Goal: Task Accomplishment & Management: Contribute content

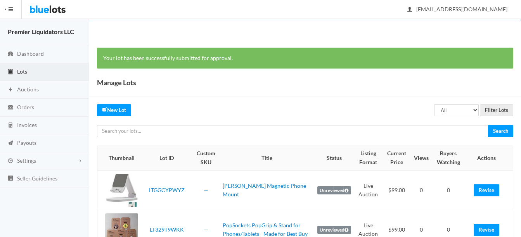
click at [19, 71] on span "Lots" at bounding box center [22, 71] width 10 height 7
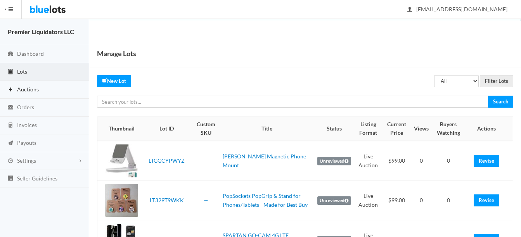
click at [24, 88] on span "Auctions" at bounding box center [28, 89] width 22 height 7
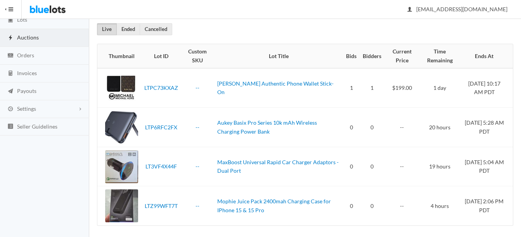
scroll to position [56, 0]
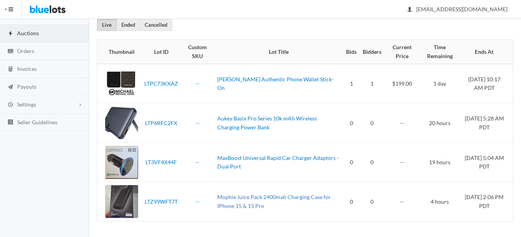
click at [263, 198] on link "Mophie Juice Pack 2400mah Charging Case for IPhone 15 & 15 Pro" at bounding box center [274, 202] width 114 height 16
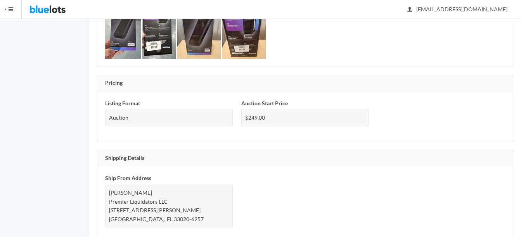
scroll to position [427, 0]
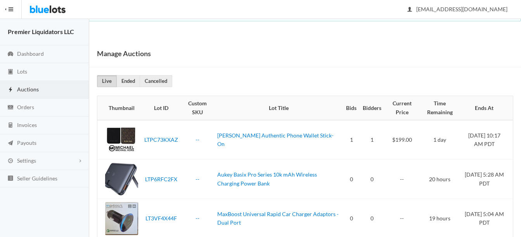
scroll to position [56, 0]
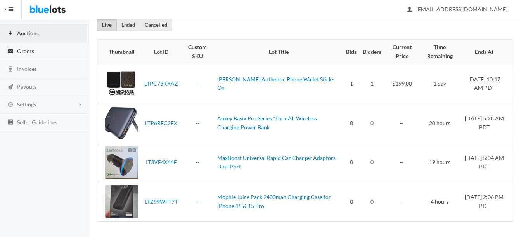
click at [29, 52] on span "Orders" at bounding box center [25, 51] width 17 height 7
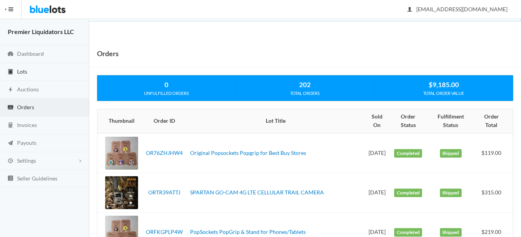
click at [17, 71] on span "Lots" at bounding box center [22, 71] width 10 height 7
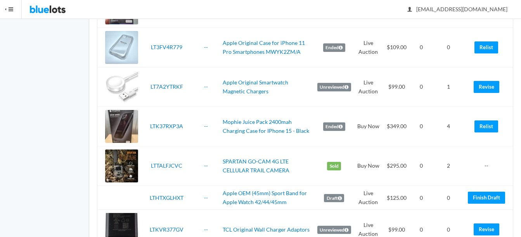
scroll to position [970, 0]
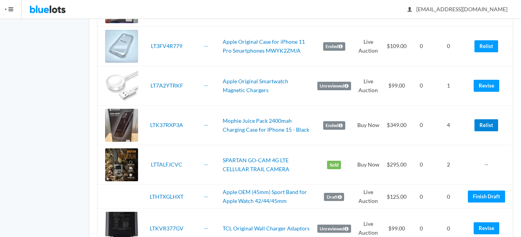
click at [490, 124] on link "Relist" at bounding box center [487, 126] width 24 height 12
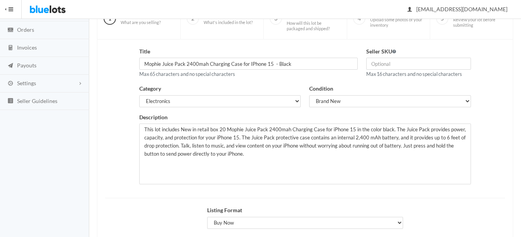
scroll to position [116, 0]
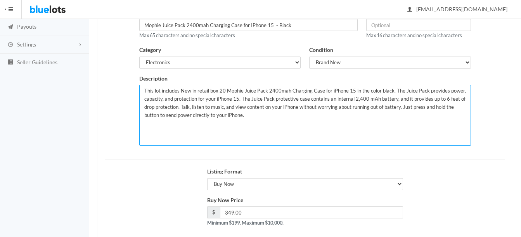
click at [216, 93] on textarea "This lot includes New in retail box 20 Mophie Juice Pack 2400mah Charging Case …" at bounding box center [305, 115] width 332 height 61
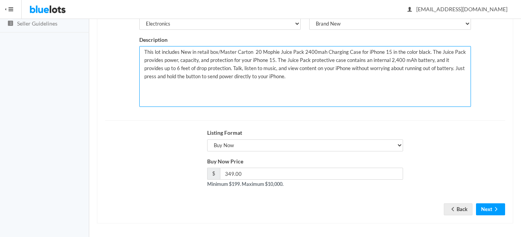
type textarea "This lot includes New in retail box/Master Carton 20 Mophie Juice Pack 2400mah …"
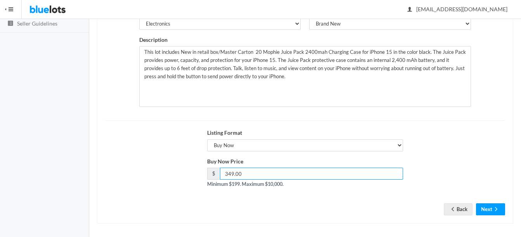
click at [248, 172] on input "349.00" at bounding box center [311, 174] width 183 height 12
type input "339.00"
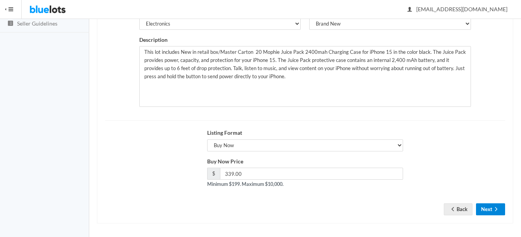
click at [489, 205] on button "Next" at bounding box center [490, 210] width 29 height 12
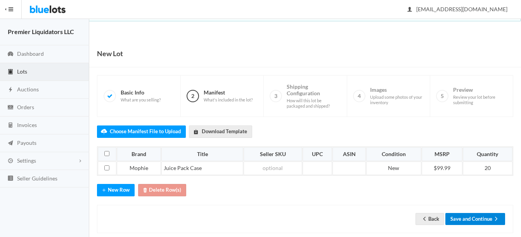
click at [475, 217] on button "Save and Continue" at bounding box center [475, 219] width 60 height 12
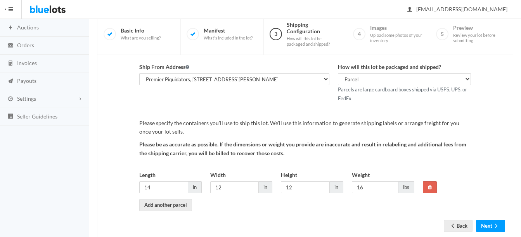
scroll to position [81, 0]
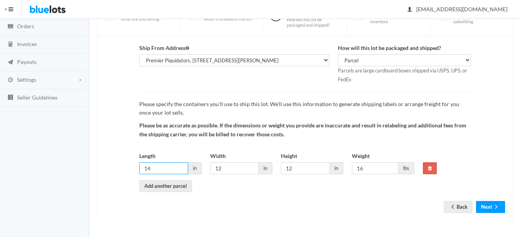
click at [156, 168] on input "14" at bounding box center [163, 169] width 49 height 12
type input "114"
type input "14"
type input "12"
type input "18"
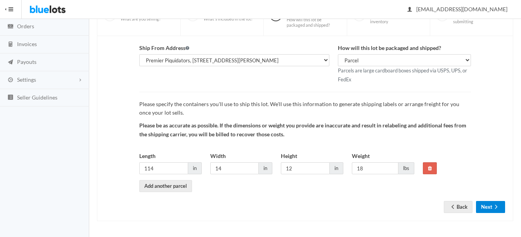
click at [492, 209] on button "Next" at bounding box center [490, 207] width 29 height 12
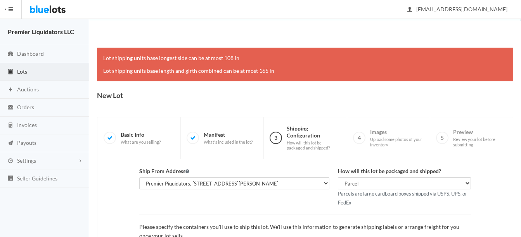
scroll to position [123, 0]
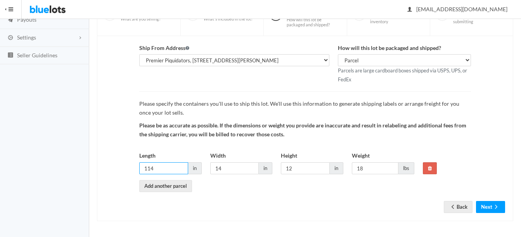
click at [177, 164] on input "114" at bounding box center [163, 169] width 49 height 12
type input "16"
click at [500, 208] on button "Next" at bounding box center [490, 207] width 29 height 12
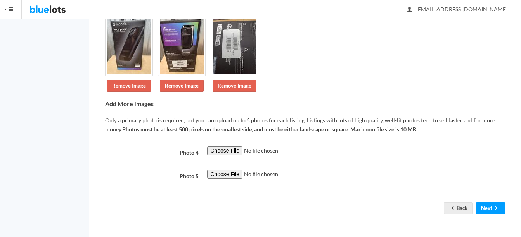
scroll to position [170, 0]
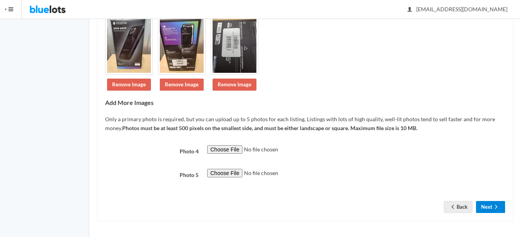
click at [483, 206] on button "Next" at bounding box center [490, 207] width 29 height 12
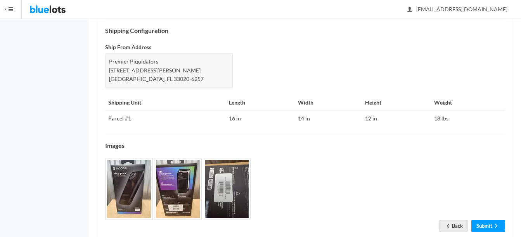
scroll to position [351, 0]
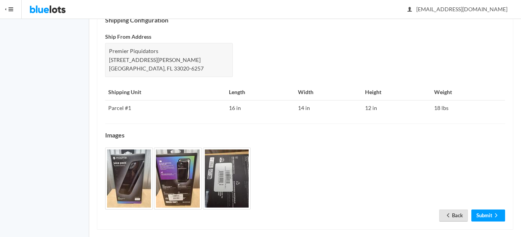
click at [457, 210] on link "Back" at bounding box center [453, 216] width 29 height 12
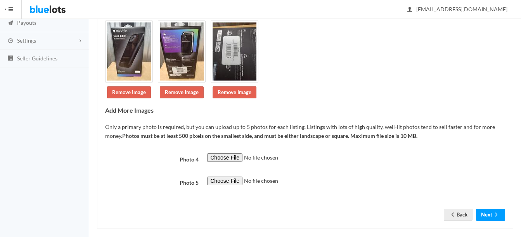
scroll to position [128, 0]
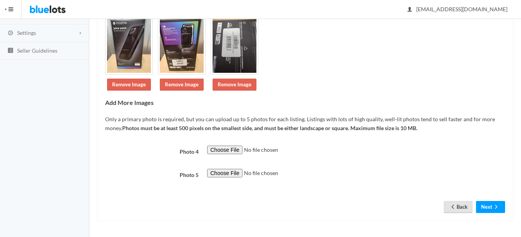
click at [454, 204] on icon "arrow back" at bounding box center [453, 207] width 8 height 6
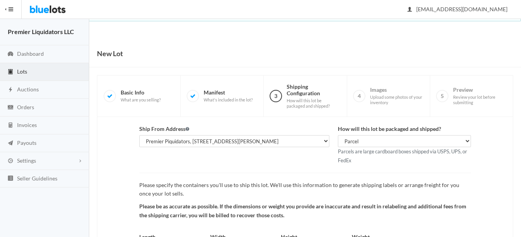
scroll to position [81, 0]
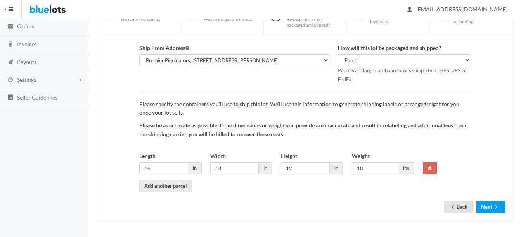
click at [459, 209] on link "Back" at bounding box center [458, 207] width 29 height 12
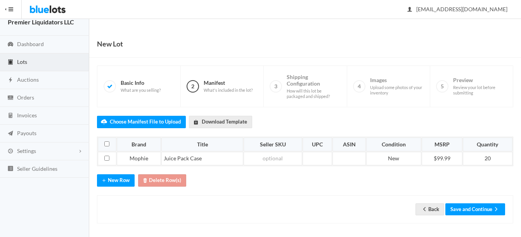
scroll to position [12, 0]
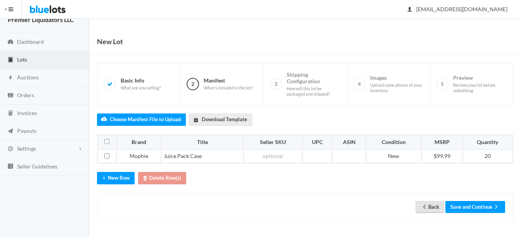
click at [435, 212] on link "Back" at bounding box center [430, 207] width 29 height 12
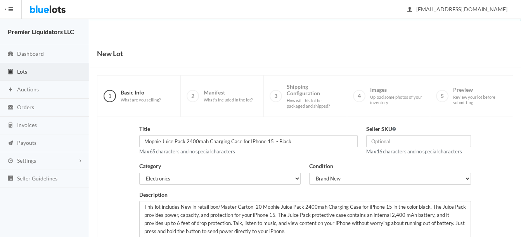
scroll to position [158, 0]
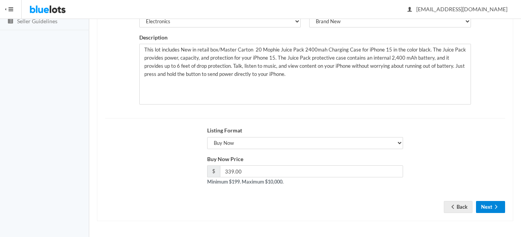
click at [489, 204] on button "Next" at bounding box center [490, 207] width 29 height 12
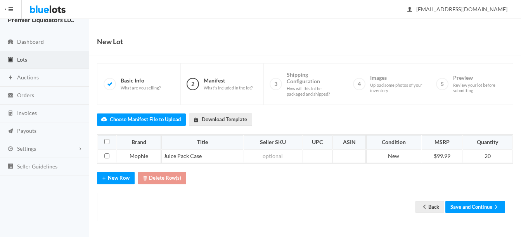
scroll to position [12, 0]
click at [475, 207] on button "Save and Continue" at bounding box center [475, 207] width 60 height 12
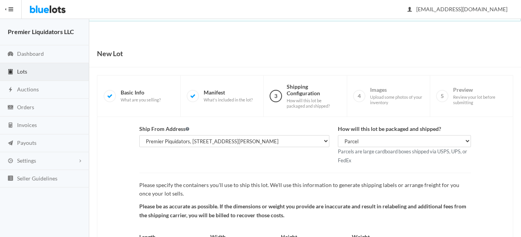
scroll to position [81, 0]
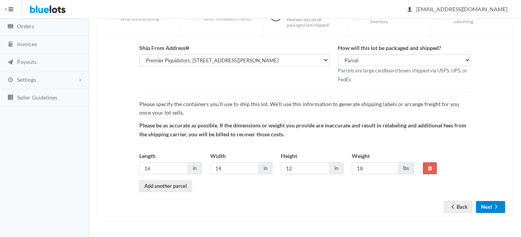
click at [496, 206] on icon "arrow forward" at bounding box center [496, 207] width 8 height 6
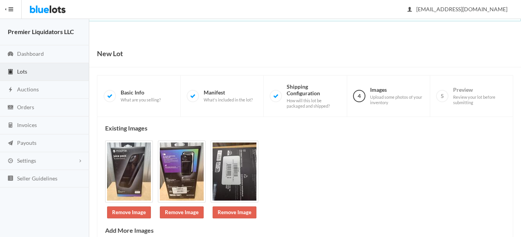
scroll to position [128, 0]
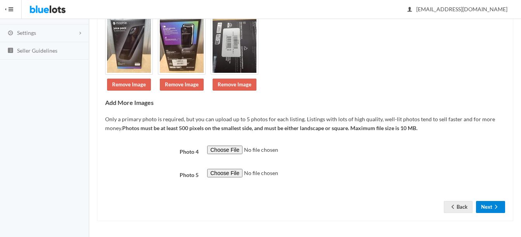
click at [480, 206] on button "Next" at bounding box center [490, 207] width 29 height 12
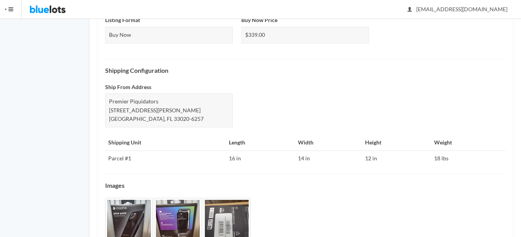
scroll to position [351, 0]
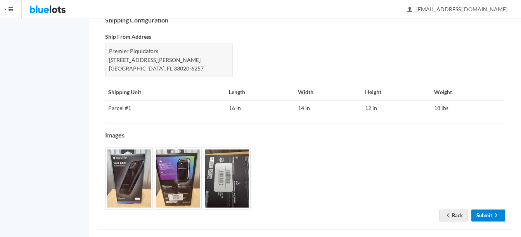
click at [486, 210] on link "Submit" at bounding box center [488, 216] width 34 height 12
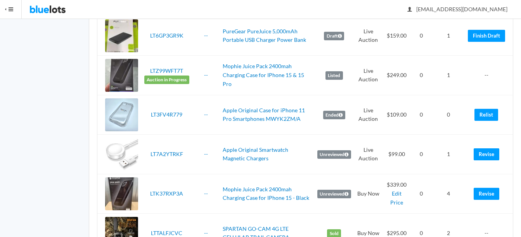
scroll to position [931, 0]
drag, startPoint x: 482, startPoint y: 115, endPoint x: 294, endPoint y: 24, distance: 208.4
click at [482, 115] on link "Relist" at bounding box center [487, 115] width 24 height 12
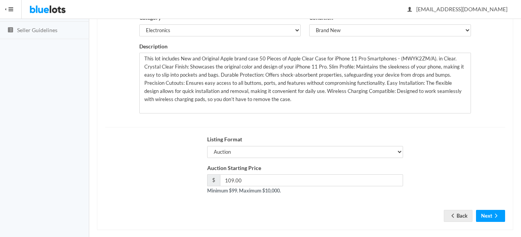
scroll to position [155, 0]
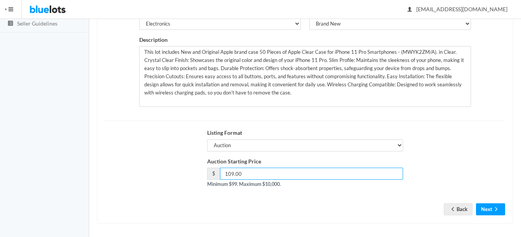
click at [294, 175] on input "109.00" at bounding box center [311, 174] width 183 height 12
type input "1"
type input "99"
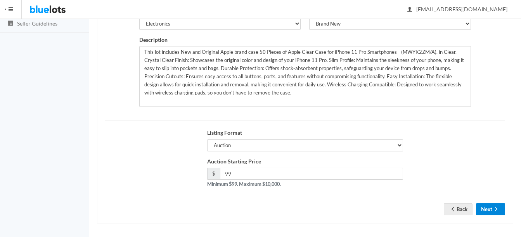
click at [487, 209] on button "Next" at bounding box center [490, 210] width 29 height 12
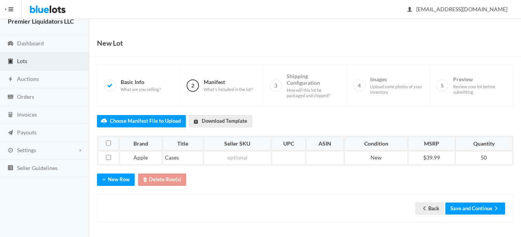
scroll to position [12, 0]
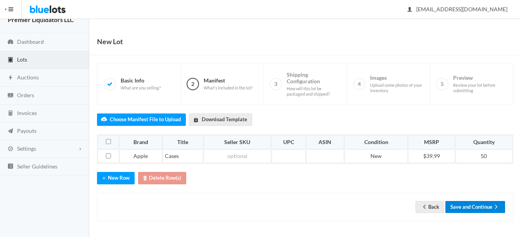
click at [469, 210] on button "Save and Continue" at bounding box center [475, 207] width 60 height 12
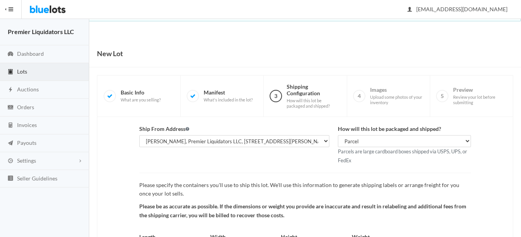
scroll to position [81, 0]
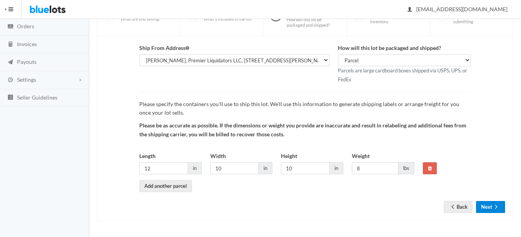
click at [487, 208] on button "Next" at bounding box center [490, 207] width 29 height 12
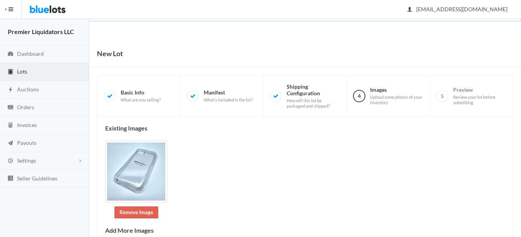
scroll to position [175, 0]
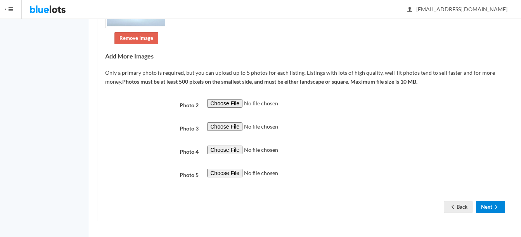
click at [486, 207] on button "Next" at bounding box center [490, 207] width 29 height 12
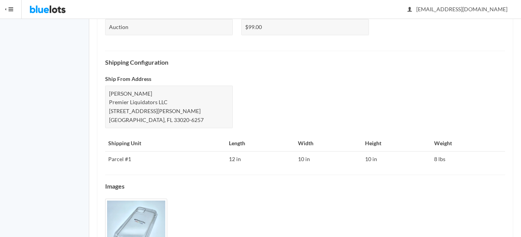
scroll to position [378, 0]
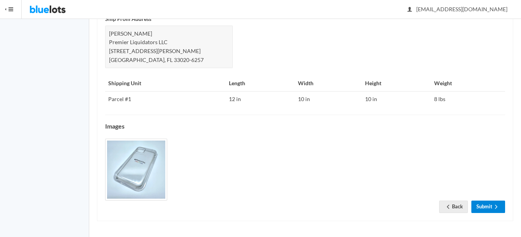
click at [486, 208] on link "Submit" at bounding box center [488, 207] width 34 height 12
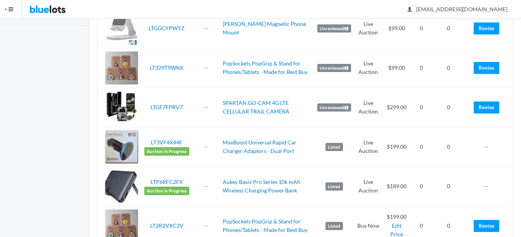
scroll to position [39, 0]
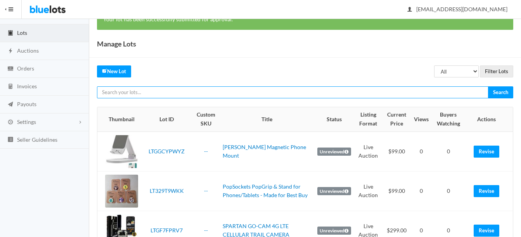
click at [221, 95] on input "text" at bounding box center [293, 93] width 392 height 12
type input "zagg"
click at [488, 87] on input "Search" at bounding box center [500, 93] width 25 height 12
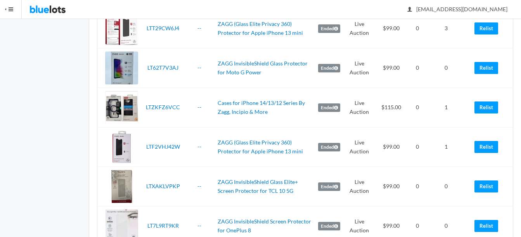
scroll to position [349, 0]
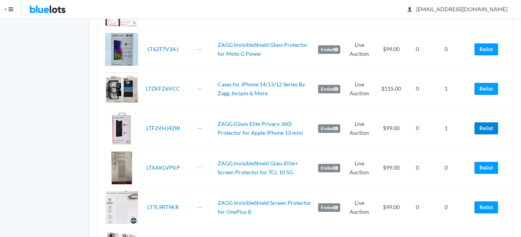
click at [478, 128] on link "Relist" at bounding box center [487, 129] width 24 height 12
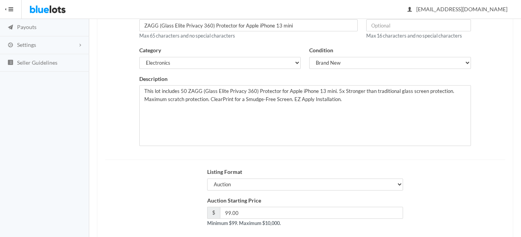
scroll to position [155, 0]
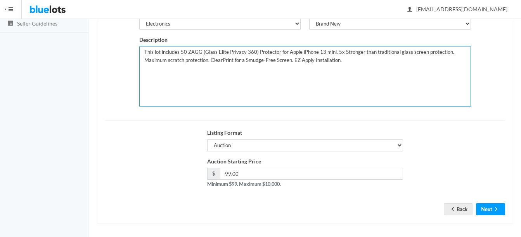
click at [183, 52] on textarea "This lot includes 50 ZAGG (Glass Elite Privacy 360) Protector for Apple iPhone …" at bounding box center [305, 76] width 332 height 61
type textarea "This lot includes 60 ZAGG (Glass Elite Privacy 360) Protector for Apple iPhone …"
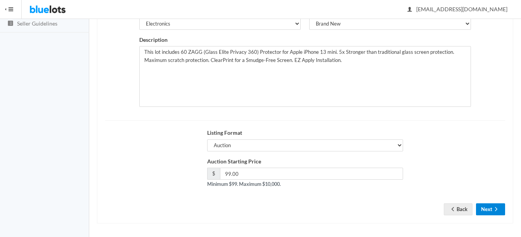
click at [490, 211] on button "Next" at bounding box center [490, 210] width 29 height 12
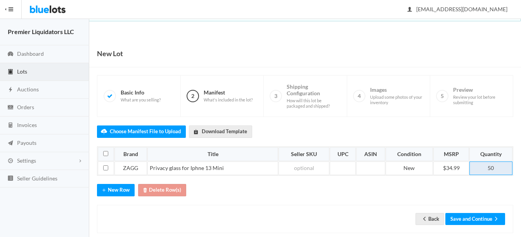
click at [490, 167] on td "50" at bounding box center [491, 169] width 43 height 14
click at [479, 220] on button "Save and Continue" at bounding box center [475, 219] width 60 height 12
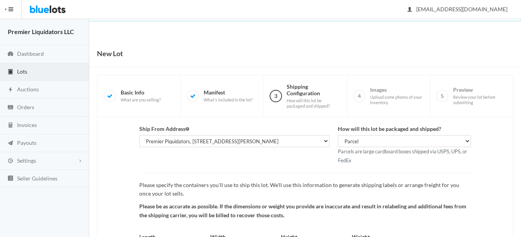
scroll to position [81, 0]
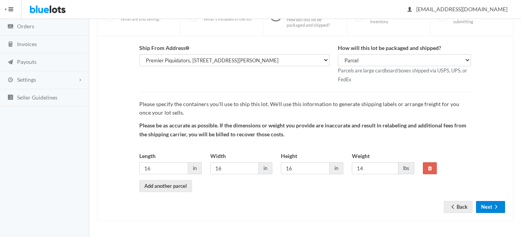
click at [488, 207] on button "Next" at bounding box center [490, 207] width 29 height 12
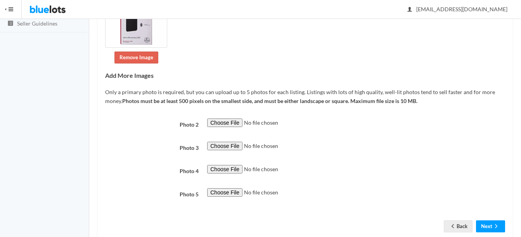
scroll to position [175, 0]
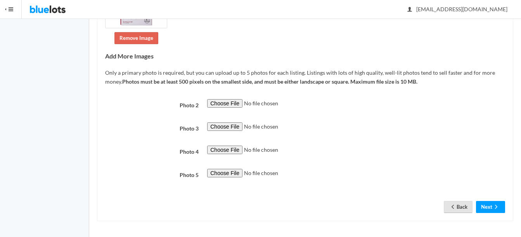
click at [457, 204] on link "Back" at bounding box center [458, 207] width 29 height 12
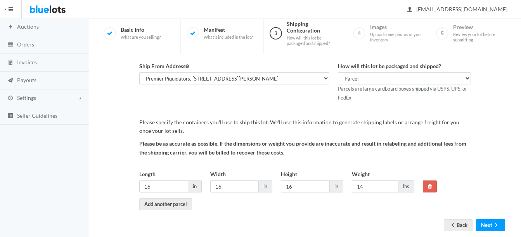
scroll to position [81, 0]
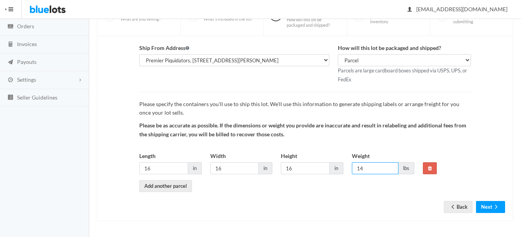
click at [373, 167] on input "14" at bounding box center [375, 169] width 47 height 12
type input "14"
click at [498, 203] on button "Next" at bounding box center [490, 207] width 29 height 12
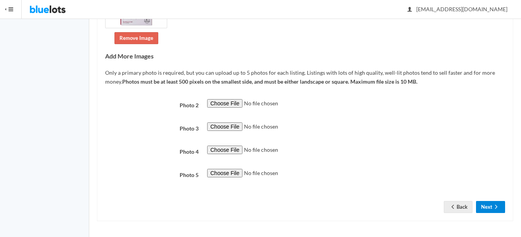
scroll to position [175, 0]
click at [494, 209] on icon "arrow forward" at bounding box center [496, 207] width 8 height 6
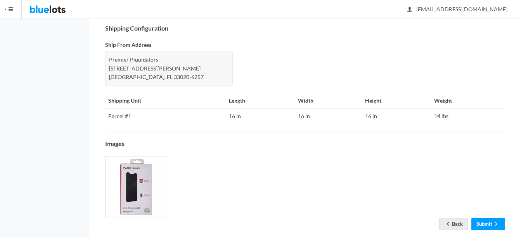
scroll to position [342, 0]
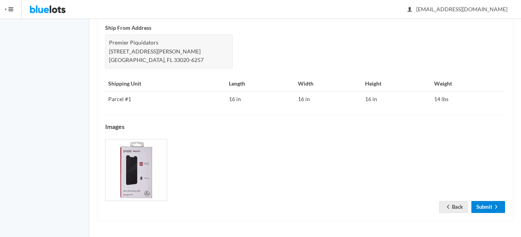
click at [492, 207] on link "Submit" at bounding box center [488, 207] width 34 height 12
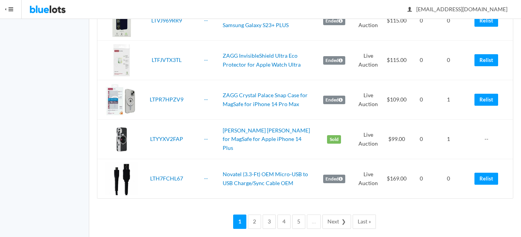
scroll to position [1930, 0]
